Goal: Contribute content: Add original content to the website for others to see

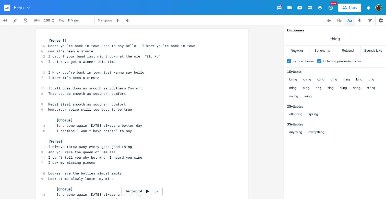
scroll to position [24, 0]
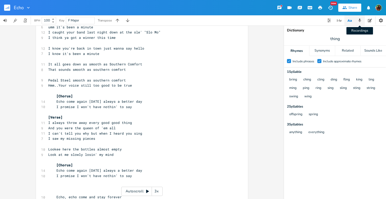
click at [361, 19] on icon "button" at bounding box center [359, 20] width 5 height 5
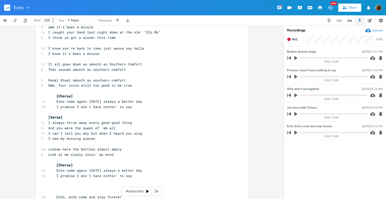
click at [377, 31] on div "Upload" at bounding box center [377, 30] width 10 height 4
click at [295, 56] on icon "button" at bounding box center [296, 58] width 5 height 5
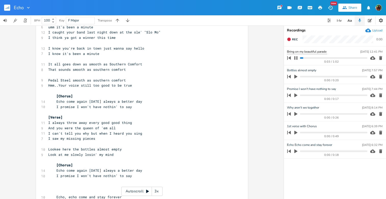
click at [289, 50] on input "Bring on my beautiful parade" at bounding box center [307, 51] width 40 height 5
type input "Bridge - and Bring on my beautiful parade"
click at [295, 59] on icon "button" at bounding box center [295, 57] width 3 height 3
click at [290, 57] on icon "button" at bounding box center [289, 58] width 4 height 4
click at [295, 57] on icon "button" at bounding box center [295, 58] width 3 height 4
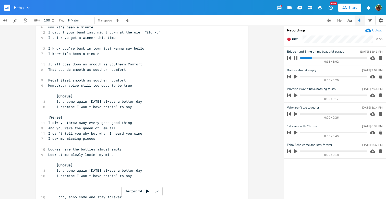
click at [295, 57] on icon "button" at bounding box center [295, 57] width 3 height 3
click at [378, 29] on div "Upload" at bounding box center [377, 30] width 10 height 4
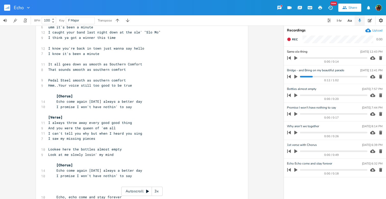
scroll to position [0, 0]
type input "Bridge with Harmony"
click at [295, 56] on icon "button" at bounding box center [296, 58] width 5 height 5
click at [296, 75] on icon "button" at bounding box center [296, 76] width 5 height 5
click at [300, 76] on progress at bounding box center [333, 77] width 67 height 2
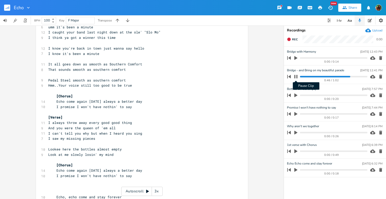
click at [296, 77] on icon "button" at bounding box center [296, 77] width 4 height 4
click at [296, 78] on icon "button" at bounding box center [296, 76] width 5 height 5
click at [301, 77] on progress at bounding box center [333, 77] width 67 height 2
click at [296, 76] on icon "button" at bounding box center [296, 77] width 4 height 4
click at [296, 76] on icon "button" at bounding box center [295, 77] width 3 height 4
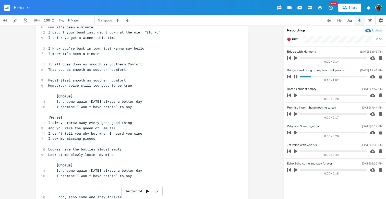
click at [300, 76] on progress at bounding box center [333, 77] width 67 height 2
click at [296, 75] on icon "button" at bounding box center [296, 77] width 4 height 4
click at [297, 76] on icon "button" at bounding box center [296, 76] width 5 height 5
click at [295, 75] on icon "button" at bounding box center [296, 77] width 4 height 4
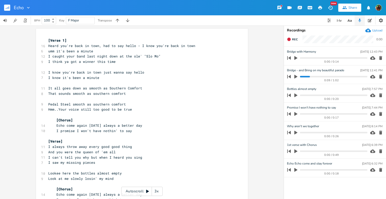
scroll to position [0, 0]
click at [290, 40] on icon "button" at bounding box center [288, 39] width 3 height 3
click at [292, 38] on span "End" at bounding box center [295, 40] width 6 height 4
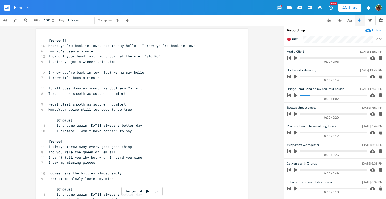
click at [380, 58] on icon "button" at bounding box center [380, 58] width 3 height 4
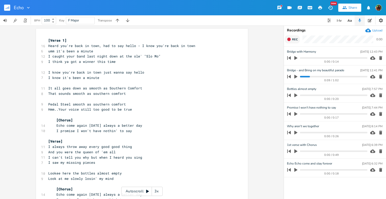
click at [286, 39] on button "Rec" at bounding box center [292, 39] width 15 height 8
click at [286, 39] on button "End" at bounding box center [292, 39] width 15 height 8
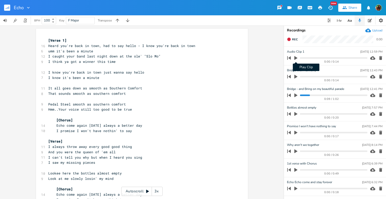
click at [297, 57] on icon "button" at bounding box center [296, 58] width 5 height 5
click at [290, 58] on icon "button" at bounding box center [289, 58] width 4 height 4
click at [295, 59] on icon "button" at bounding box center [295, 58] width 3 height 4
click at [295, 59] on icon "button" at bounding box center [295, 57] width 3 height 3
click at [290, 58] on icon "button" at bounding box center [289, 58] width 4 height 4
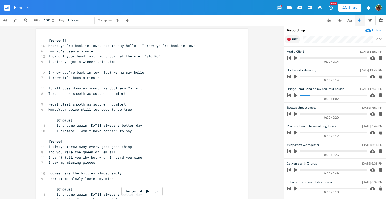
click at [290, 39] on icon "button" at bounding box center [288, 39] width 3 height 3
click at [294, 38] on span "End" at bounding box center [295, 40] width 6 height 4
click at [379, 58] on icon "button" at bounding box center [380, 58] width 3 height 4
click at [296, 56] on icon "button" at bounding box center [296, 58] width 5 height 5
click at [296, 56] on icon "button" at bounding box center [296, 58] width 4 height 4
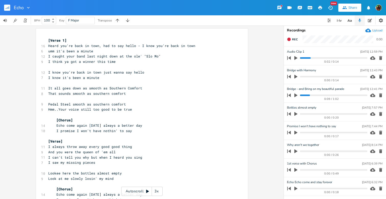
click at [289, 57] on icon "button" at bounding box center [288, 57] width 7 height 7
click at [294, 57] on icon "button" at bounding box center [296, 58] width 5 height 5
click at [294, 58] on icon "button" at bounding box center [295, 57] width 3 height 3
type input "When we were together"
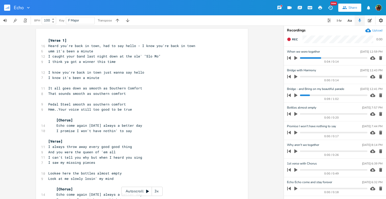
click at [377, 31] on div "Upload" at bounding box center [377, 30] width 10 height 4
